Goal: Check status: Check status

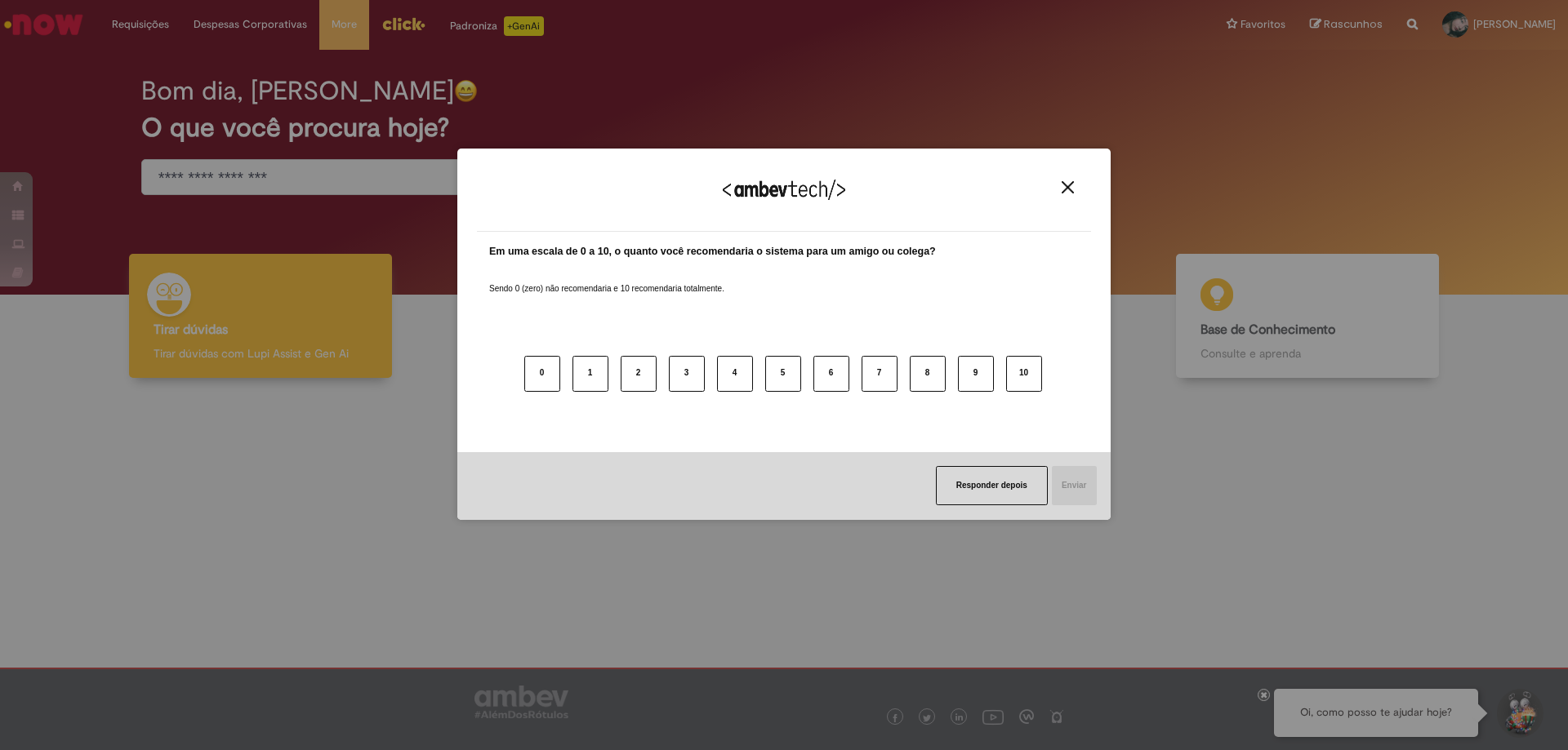
click at [144, 19] on div "Agradecemos seu feedback! Em uma escala de 0 a 10, o quanto você recomendaria o…" at bounding box center [784, 375] width 1568 height 750
click at [1059, 183] on button "Close" at bounding box center [1068, 187] width 22 height 14
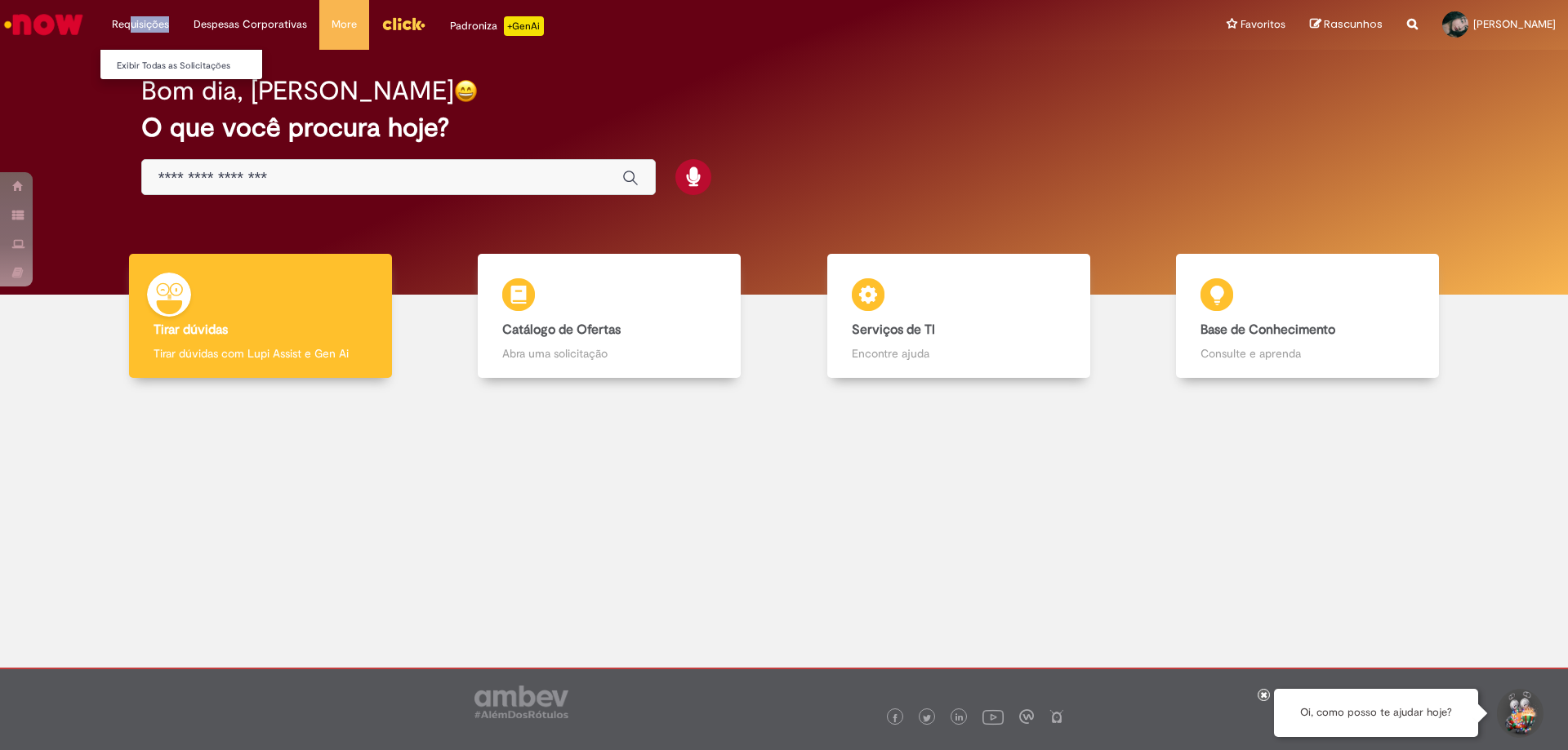
click at [128, 32] on li "Requisições Exibir Todas as Solicitações" at bounding box center [141, 24] width 81 height 49
click at [132, 60] on link "Exibir Todas as Solicitações" at bounding box center [190, 66] width 179 height 18
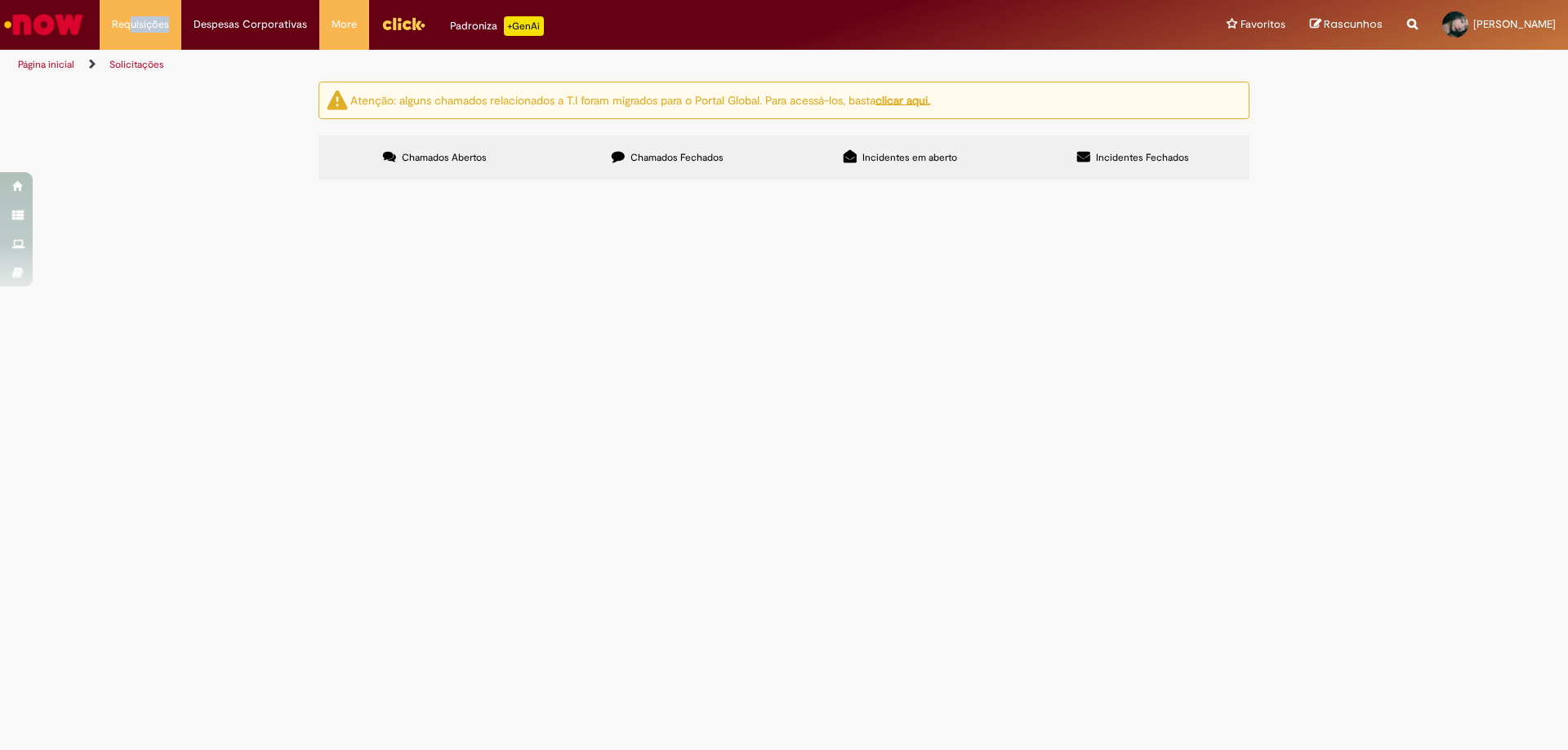
click at [668, 152] on span "Chamados Fechados" at bounding box center [676, 157] width 93 height 13
click at [1076, 136] on label "Incidentes Fechados" at bounding box center [1132, 157] width 232 height 44
drag, startPoint x: 930, startPoint y: 163, endPoint x: 759, endPoint y: 178, distance: 171.7
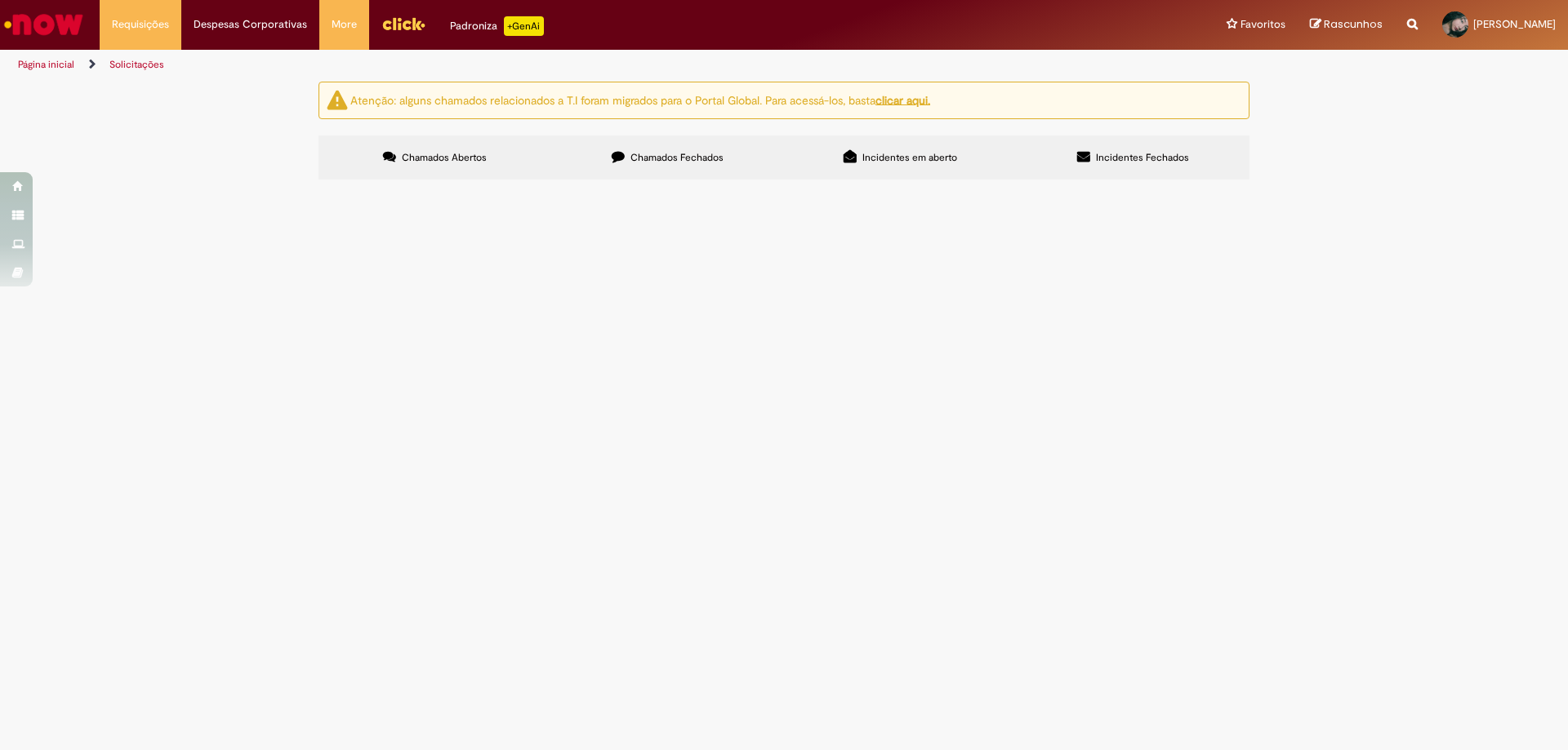
click at [930, 163] on span "Incidentes em aberto" at bounding box center [910, 157] width 95 height 13
click at [628, 172] on label "Chamados Fechados" at bounding box center [667, 157] width 232 height 44
click at [0, 0] on link "2" at bounding box center [0, 0] width 0 height 0
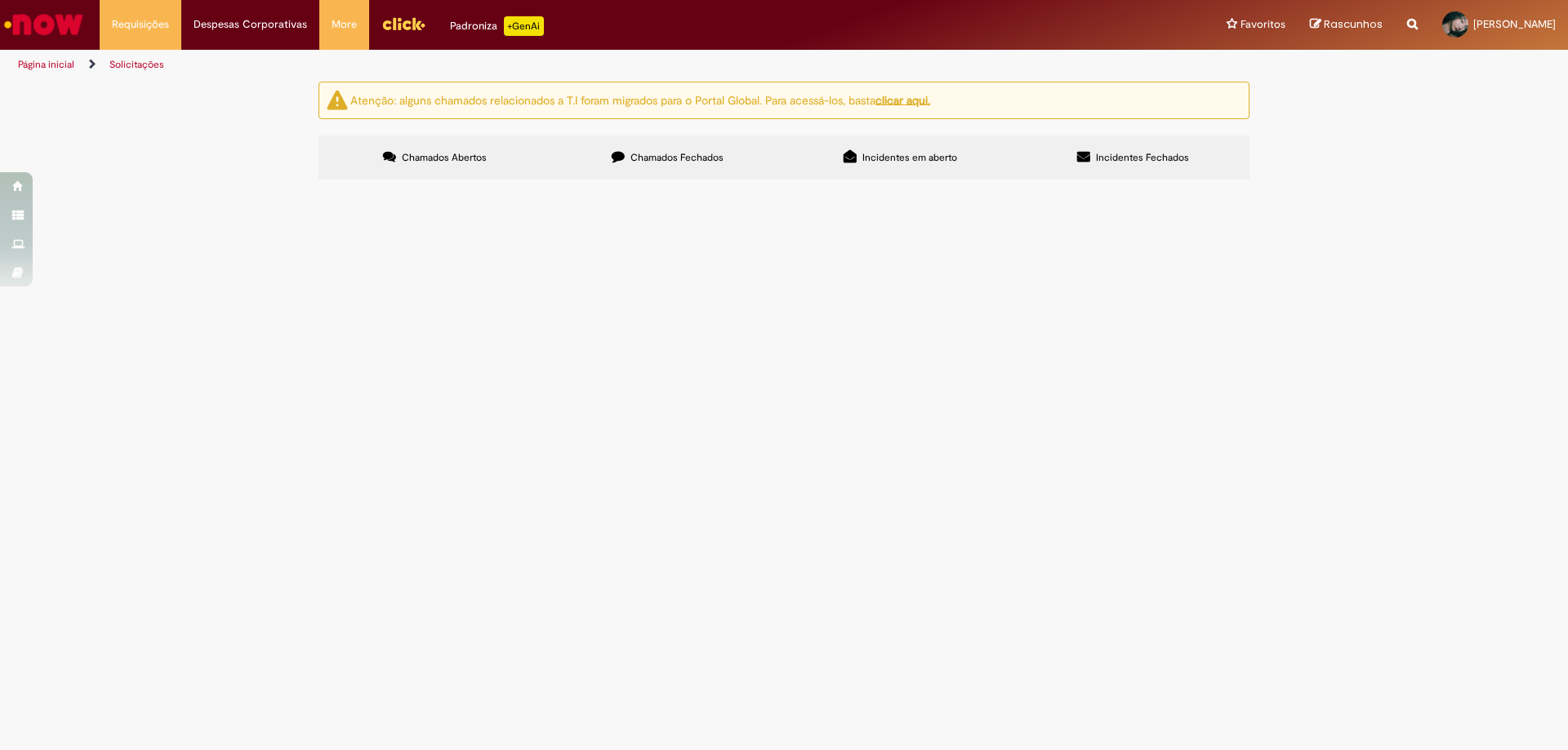
click at [0, 0] on link at bounding box center [0, 0] width 0 height 0
click at [29, 62] on link "Página inicial" at bounding box center [46, 64] width 57 height 13
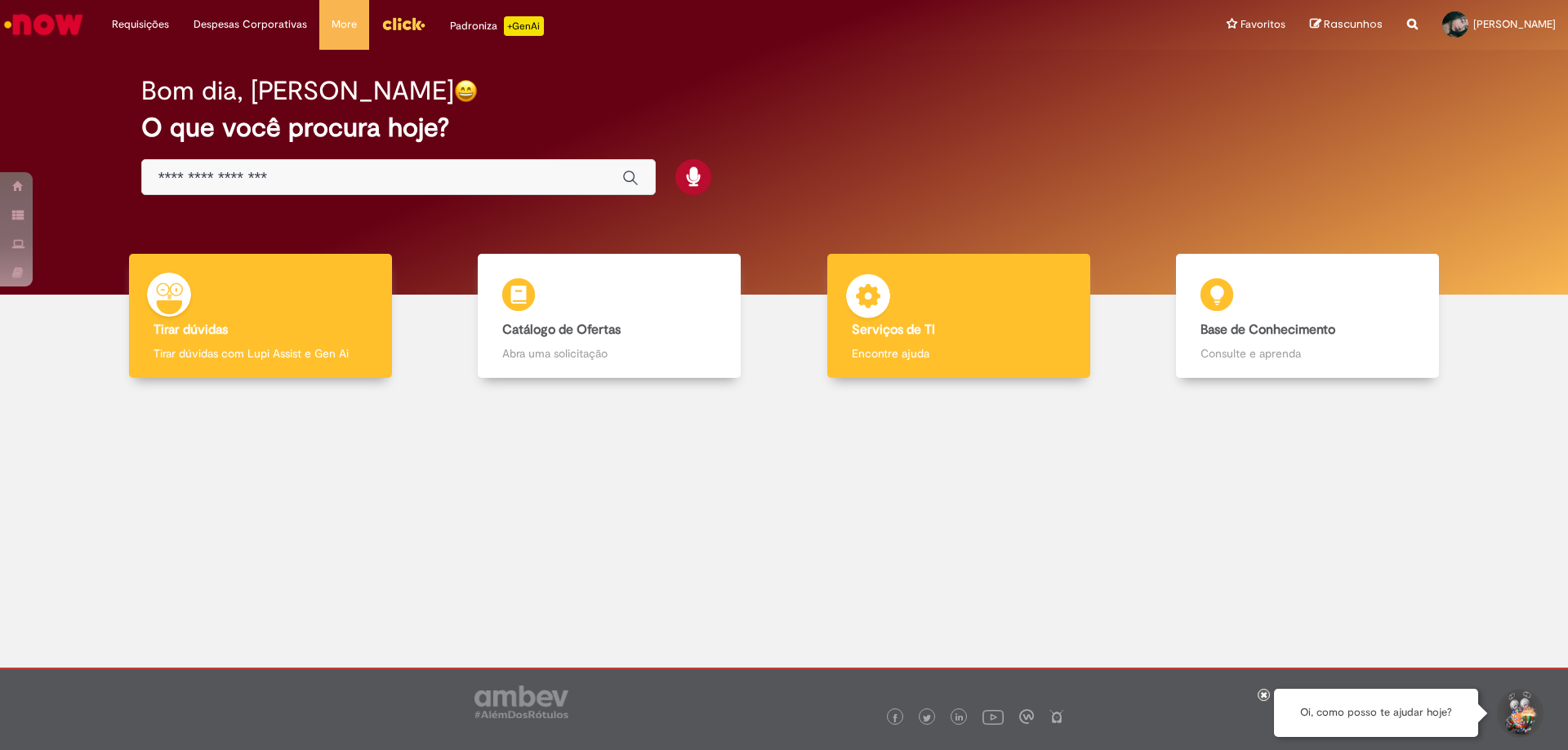
click at [1005, 311] on div "Serviços de TI Serviços de TI Encontre ajuda" at bounding box center [959, 315] width 263 height 125
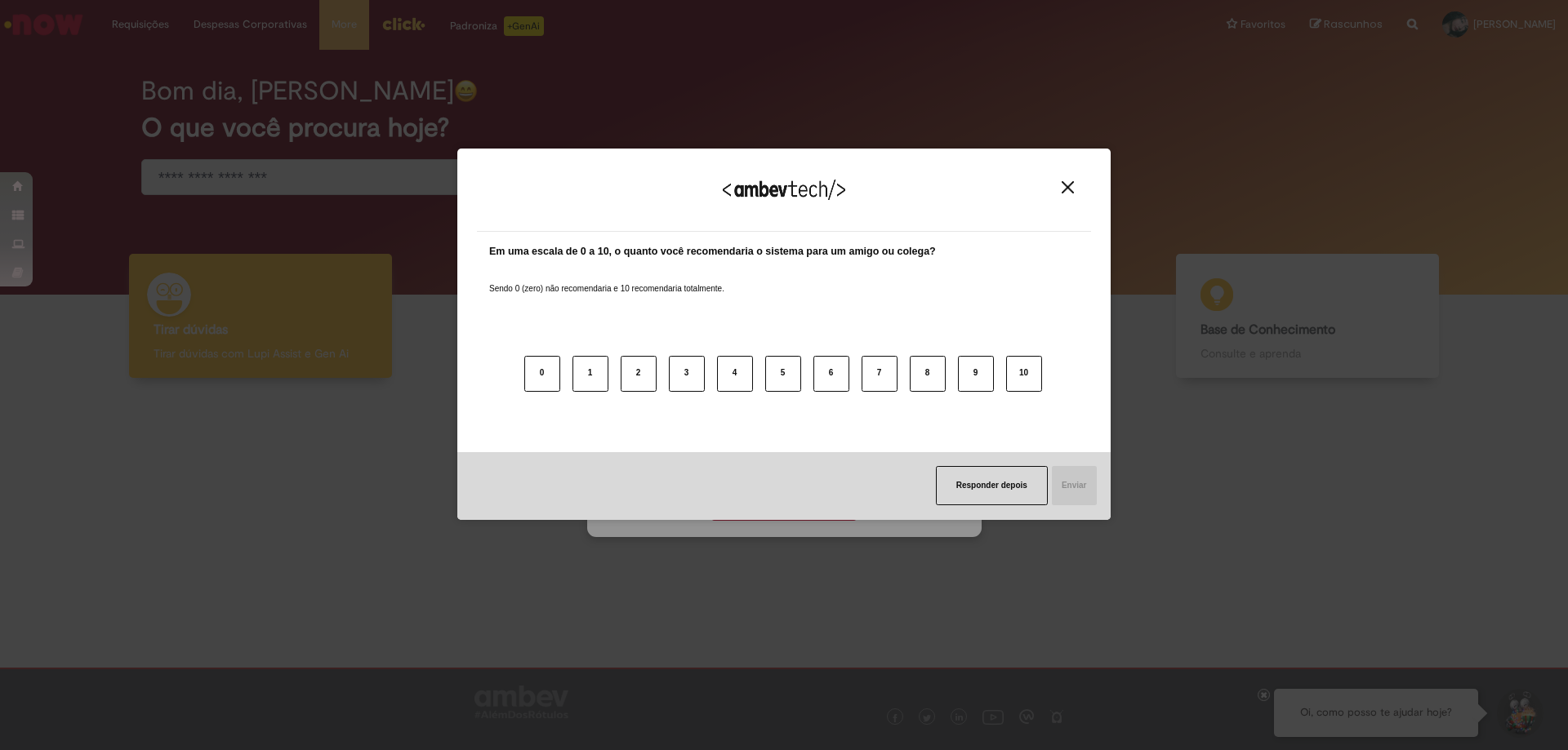
click at [1067, 186] on img "Close" at bounding box center [1068, 187] width 12 height 12
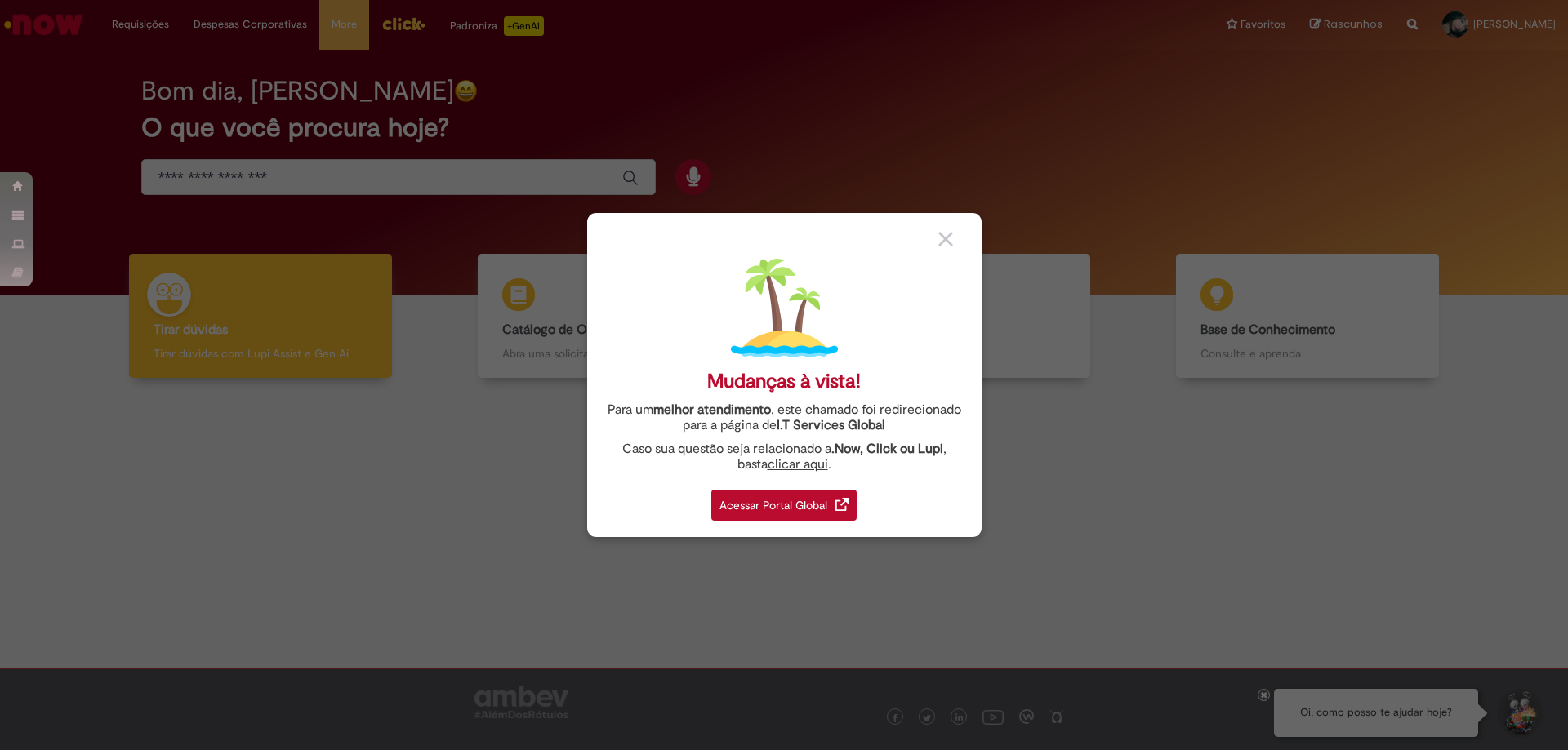
click at [754, 496] on div "Acessar Portal Global" at bounding box center [784, 504] width 145 height 31
